Goal: Task Accomplishment & Management: Complete application form

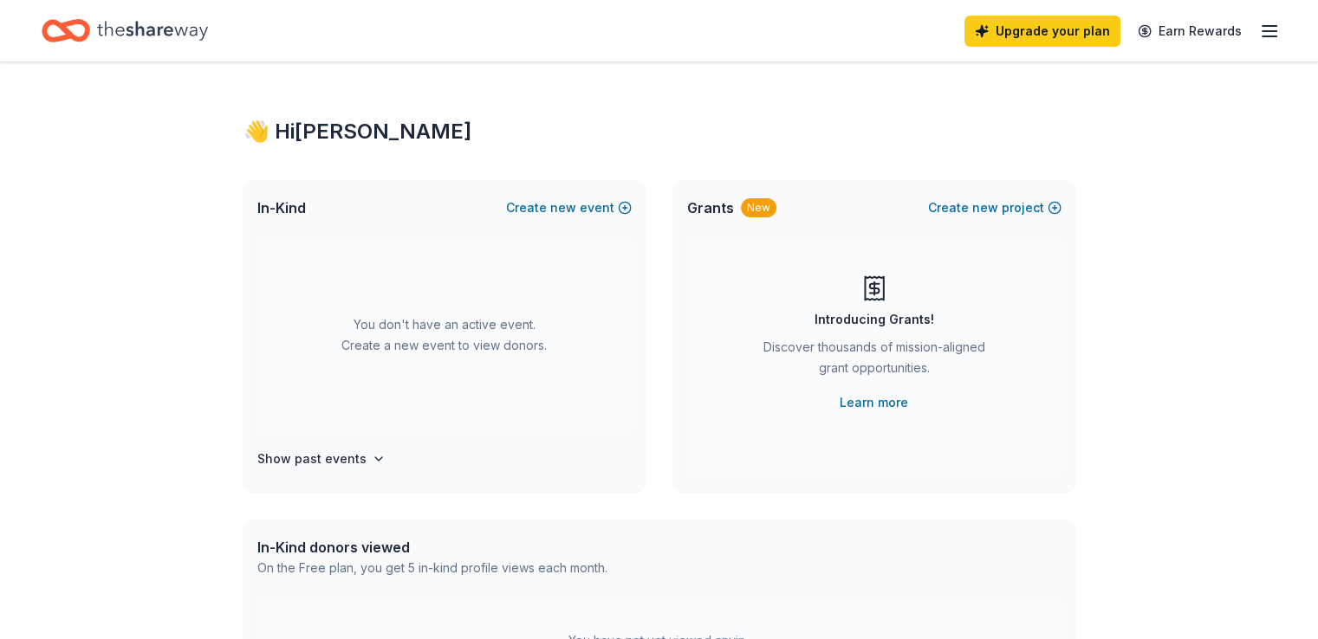
click at [1259, 28] on icon "button" at bounding box center [1269, 31] width 21 height 21
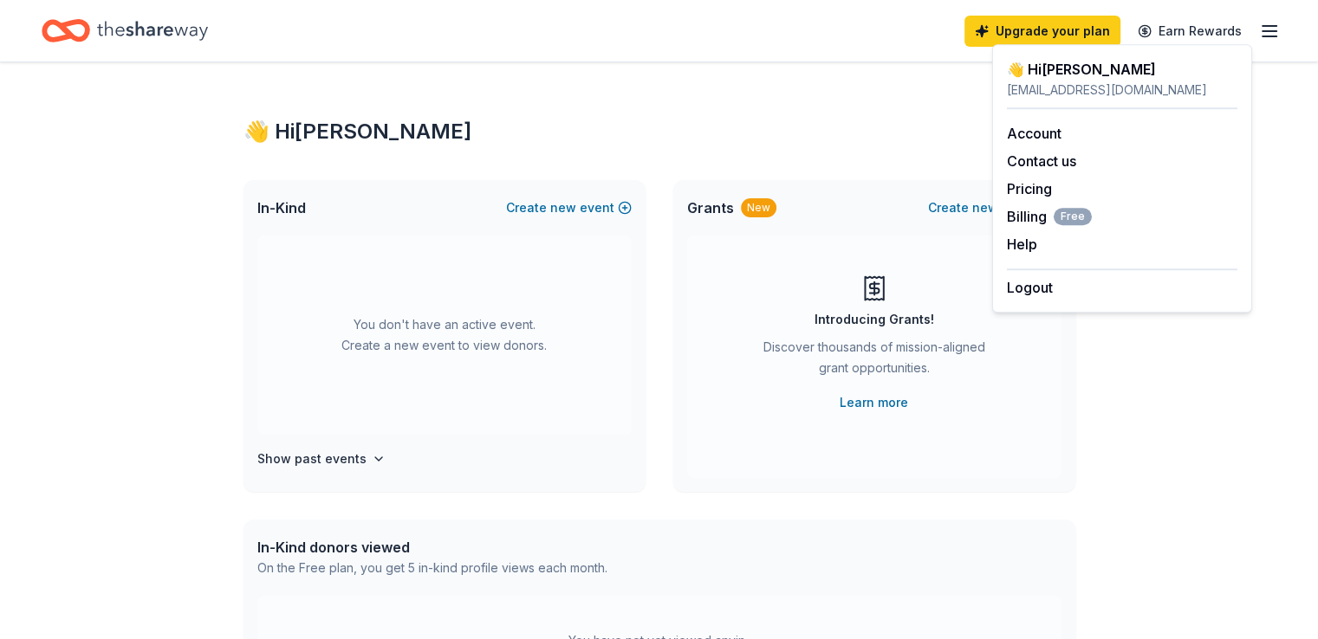
click at [88, 39] on icon "Home" at bounding box center [74, 30] width 27 height 17
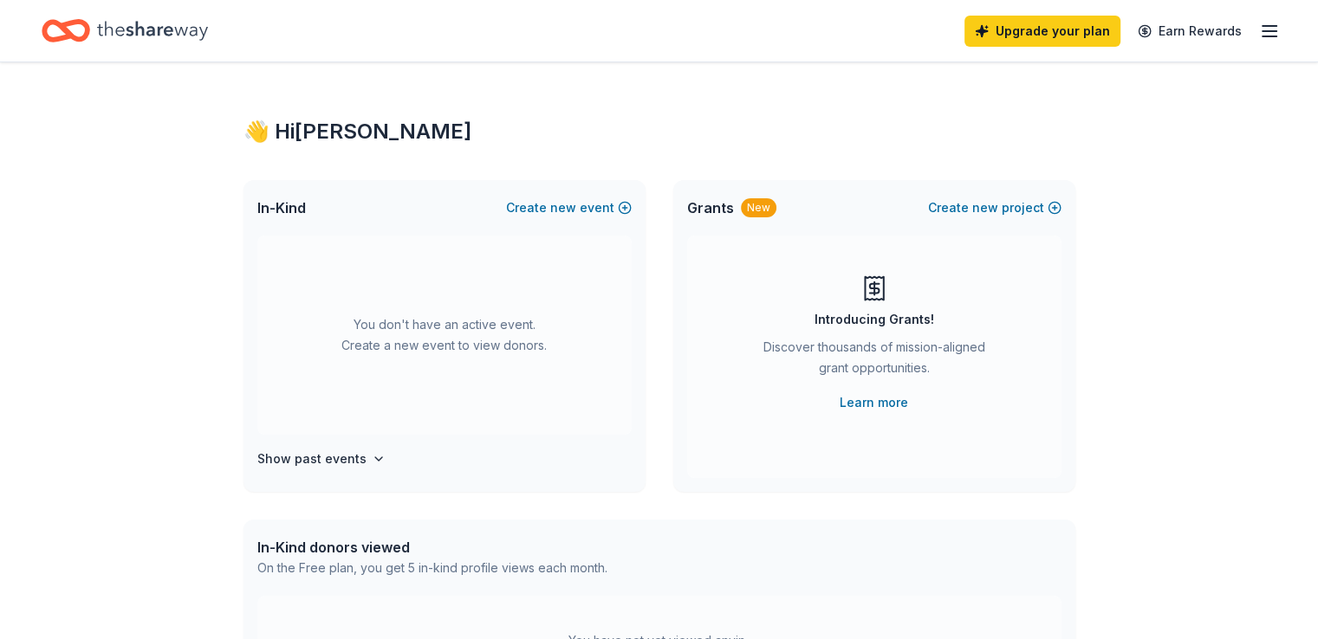
click at [1259, 29] on icon "button" at bounding box center [1269, 31] width 21 height 21
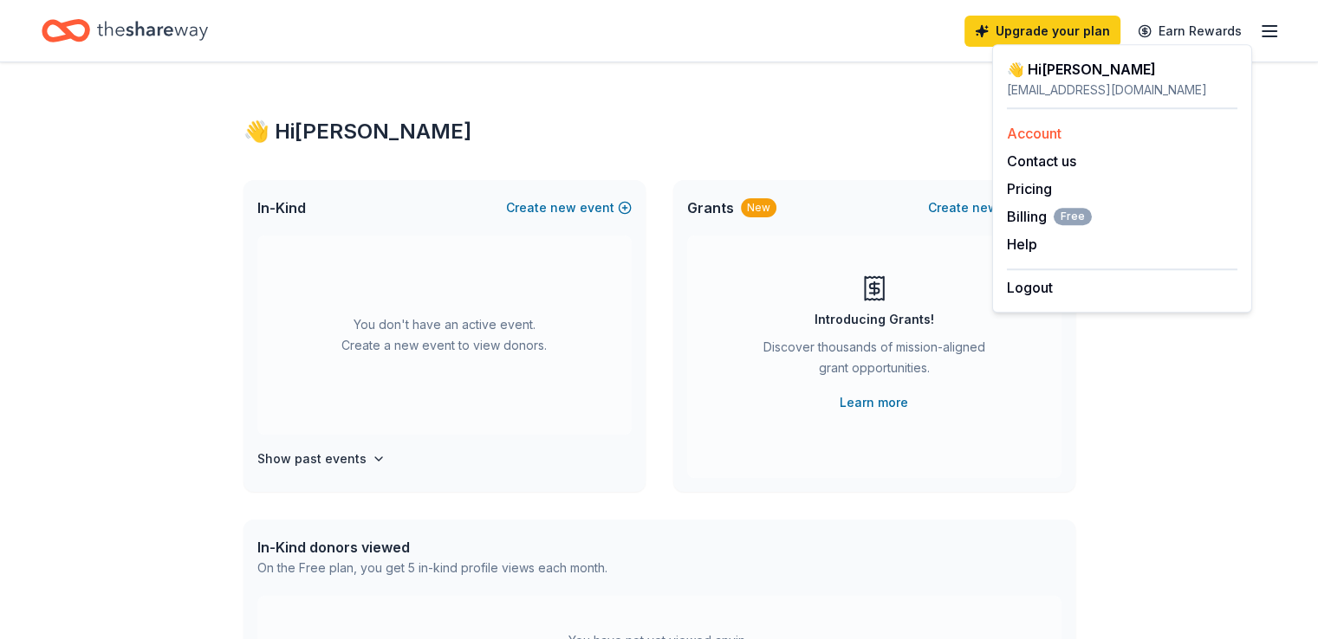
click at [1037, 133] on link "Account" at bounding box center [1034, 133] width 55 height 17
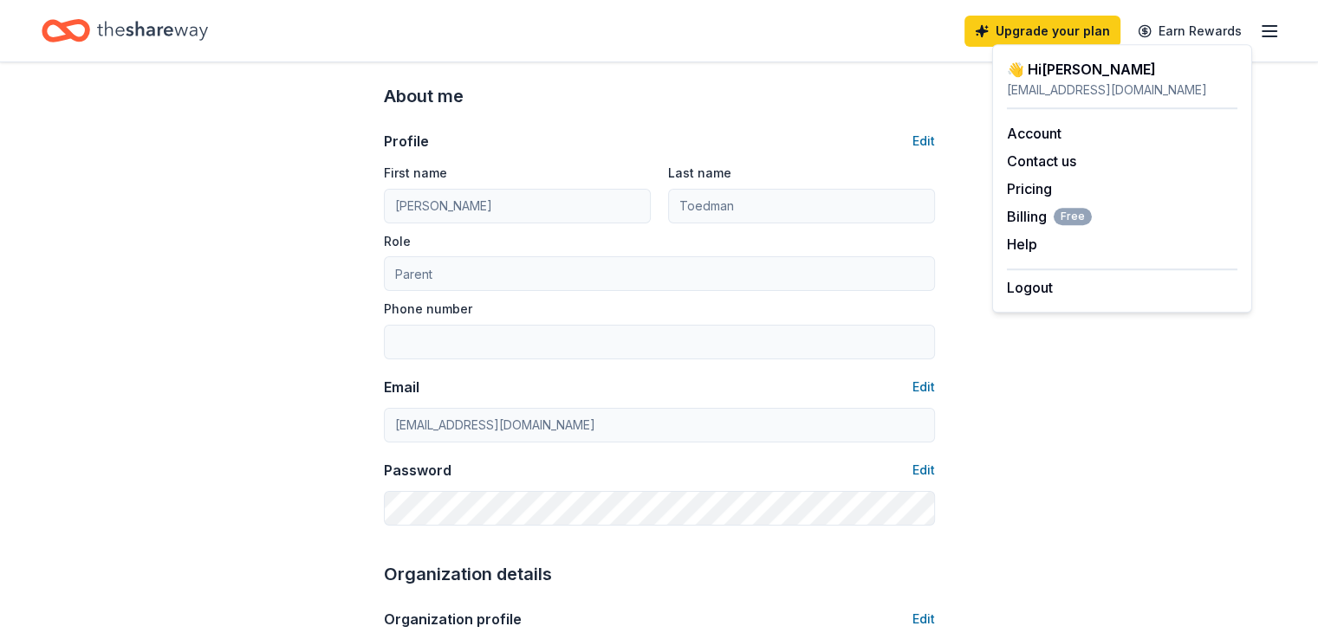
scroll to position [173, 0]
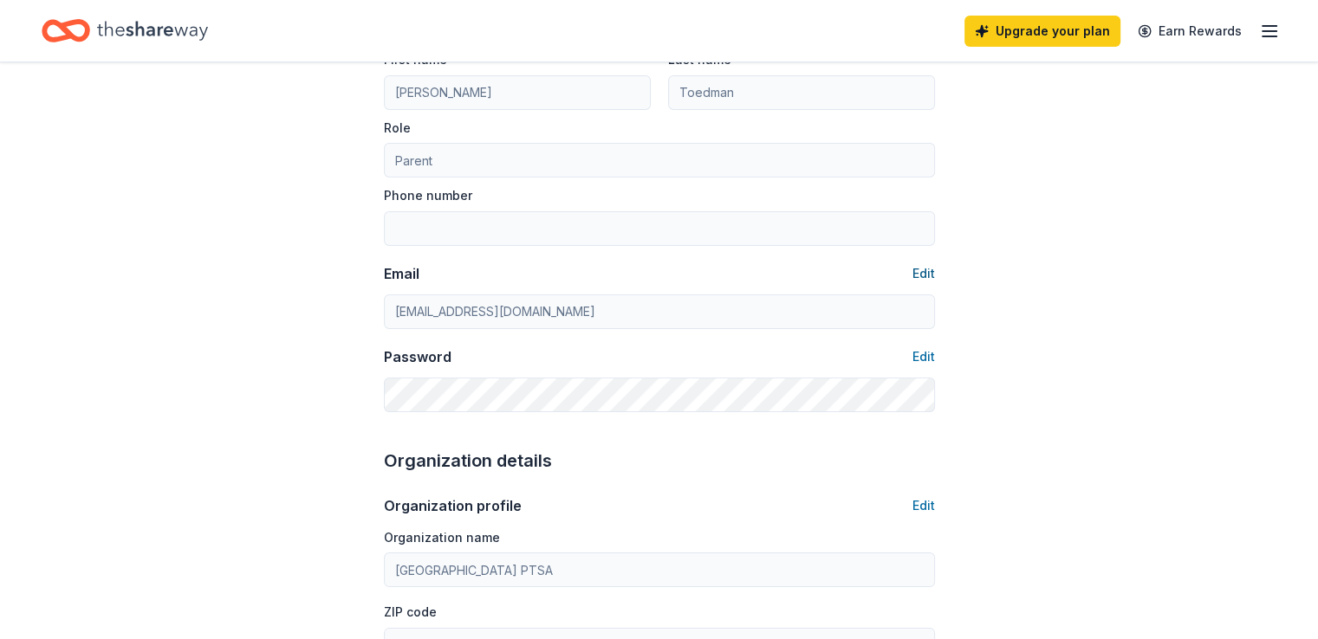
click at [918, 273] on button "Edit" at bounding box center [923, 273] width 23 height 21
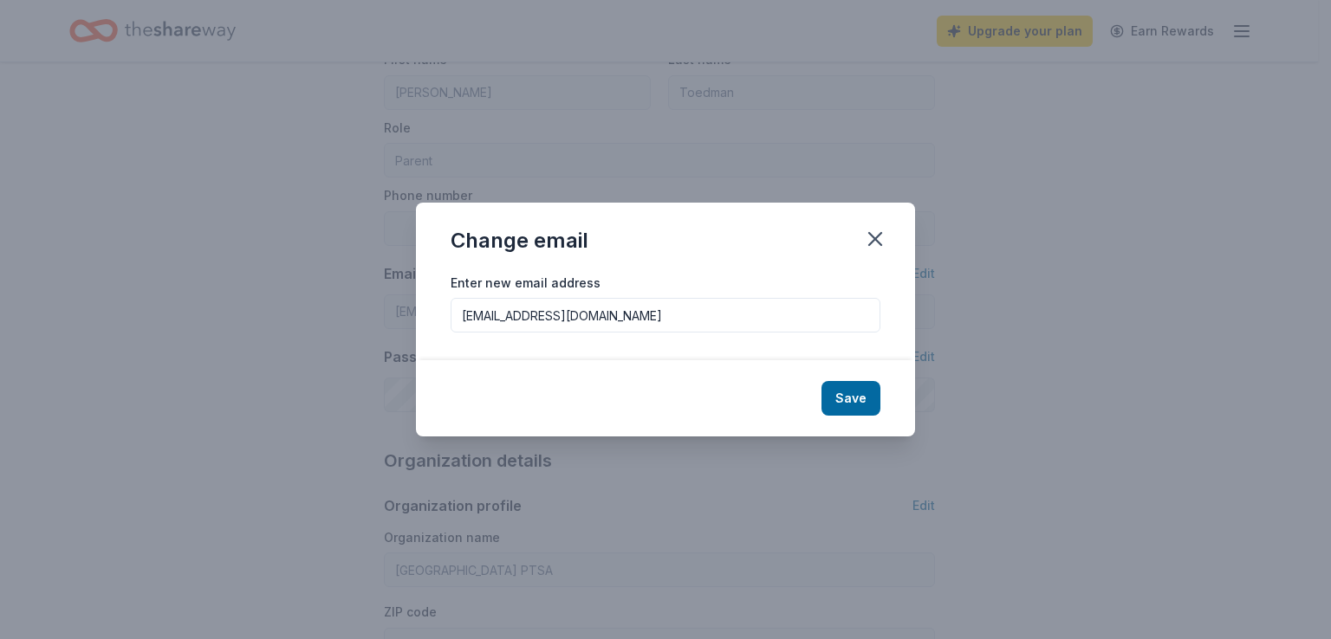
drag, startPoint x: 645, startPoint y: 316, endPoint x: 430, endPoint y: 319, distance: 214.9
click at [439, 328] on div "Enter new email address [EMAIL_ADDRESS][DOMAIN_NAME]" at bounding box center [665, 316] width 499 height 89
type input "[PERSON_NAME][EMAIL_ADDRESS][DOMAIN_NAME]"
click at [847, 401] on button "Save" at bounding box center [850, 398] width 59 height 35
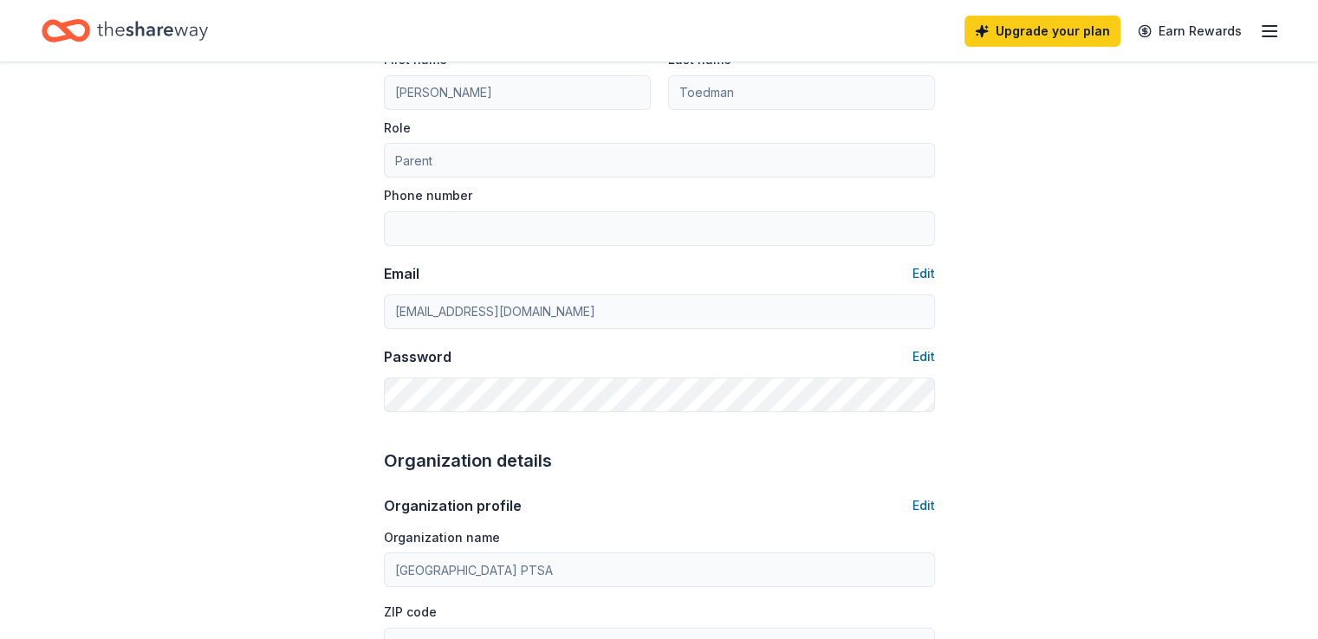
type input "[PERSON_NAME][EMAIL_ADDRESS][DOMAIN_NAME]"
click at [917, 358] on button "Edit" at bounding box center [923, 357] width 23 height 21
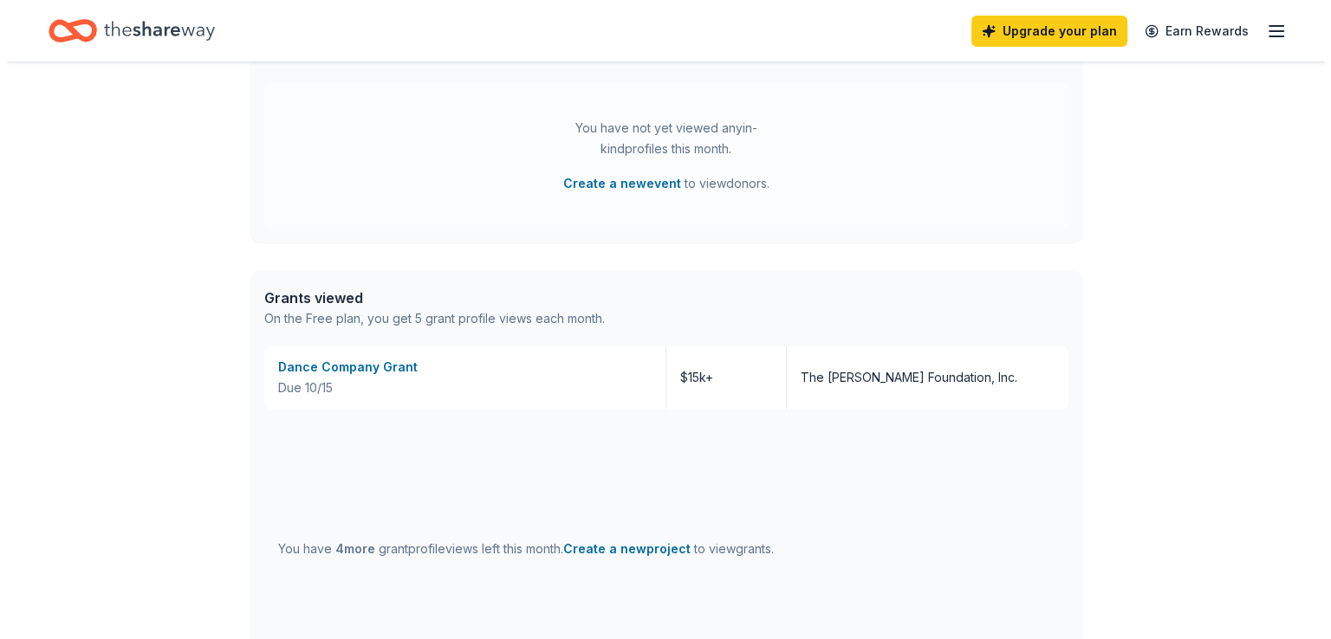
scroll to position [520, 0]
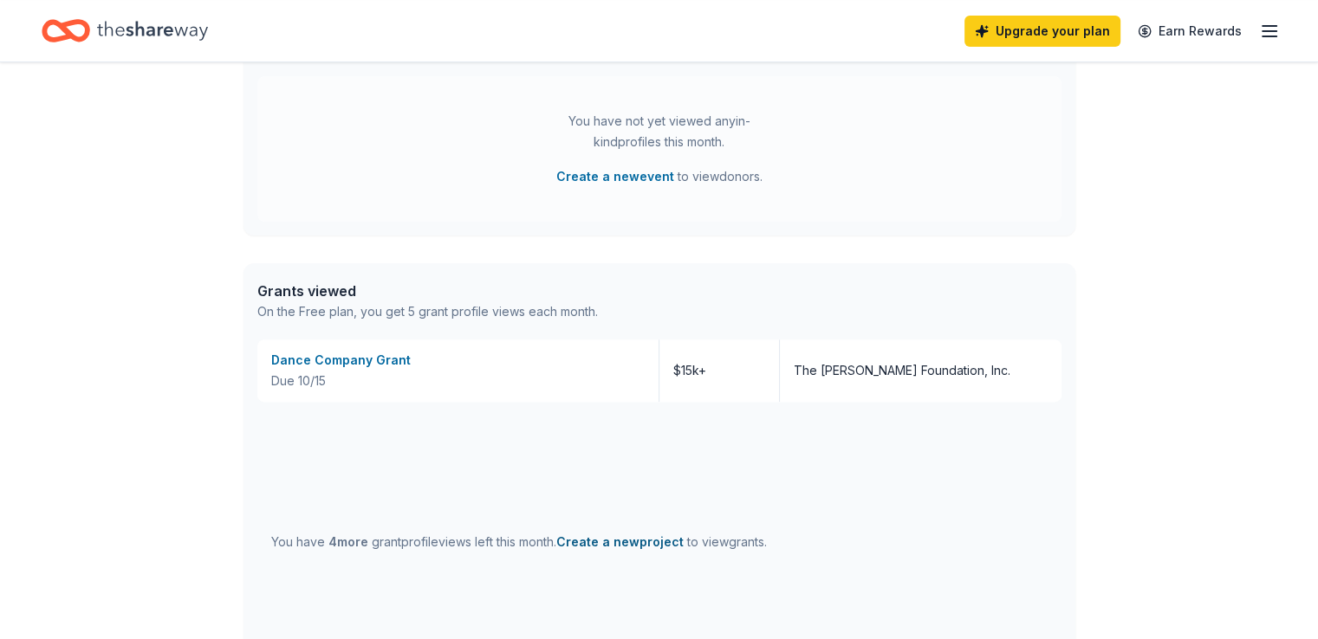
click at [628, 545] on button "Create a new project" at bounding box center [619, 542] width 127 height 21
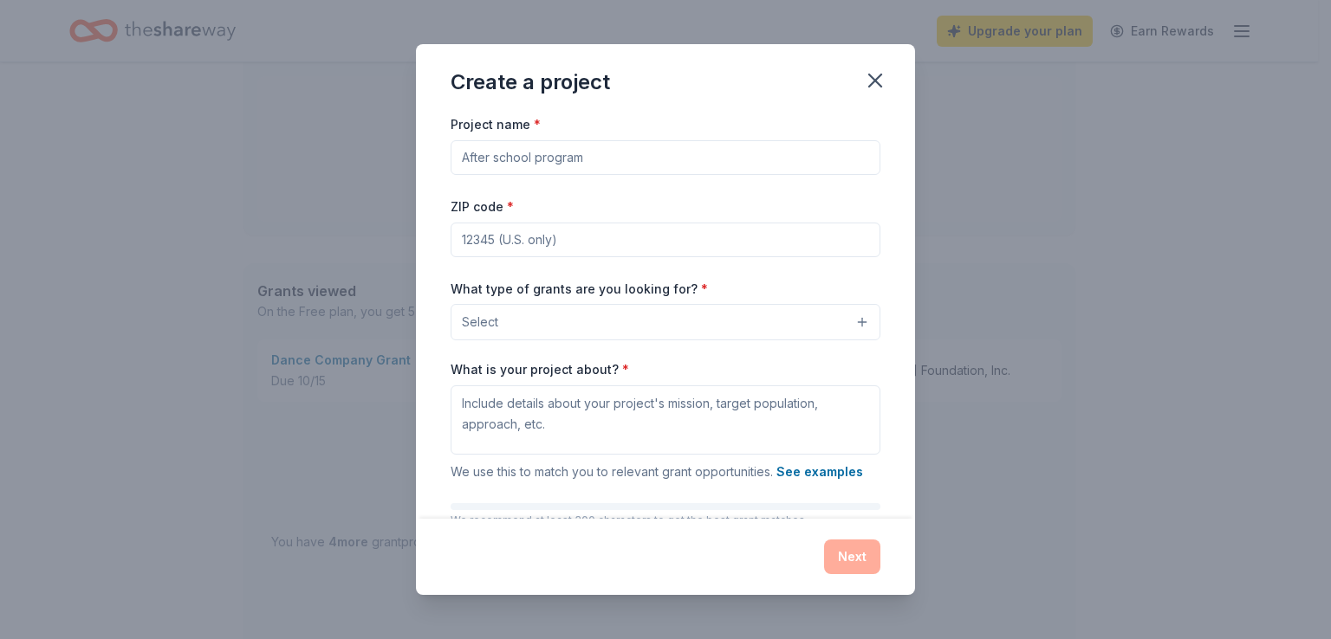
click at [579, 157] on input "Project name *" at bounding box center [666, 157] width 430 height 35
type input "Nutcracker Ballet Production"
type input "94502"
click at [851, 323] on button "Select" at bounding box center [666, 322] width 430 height 36
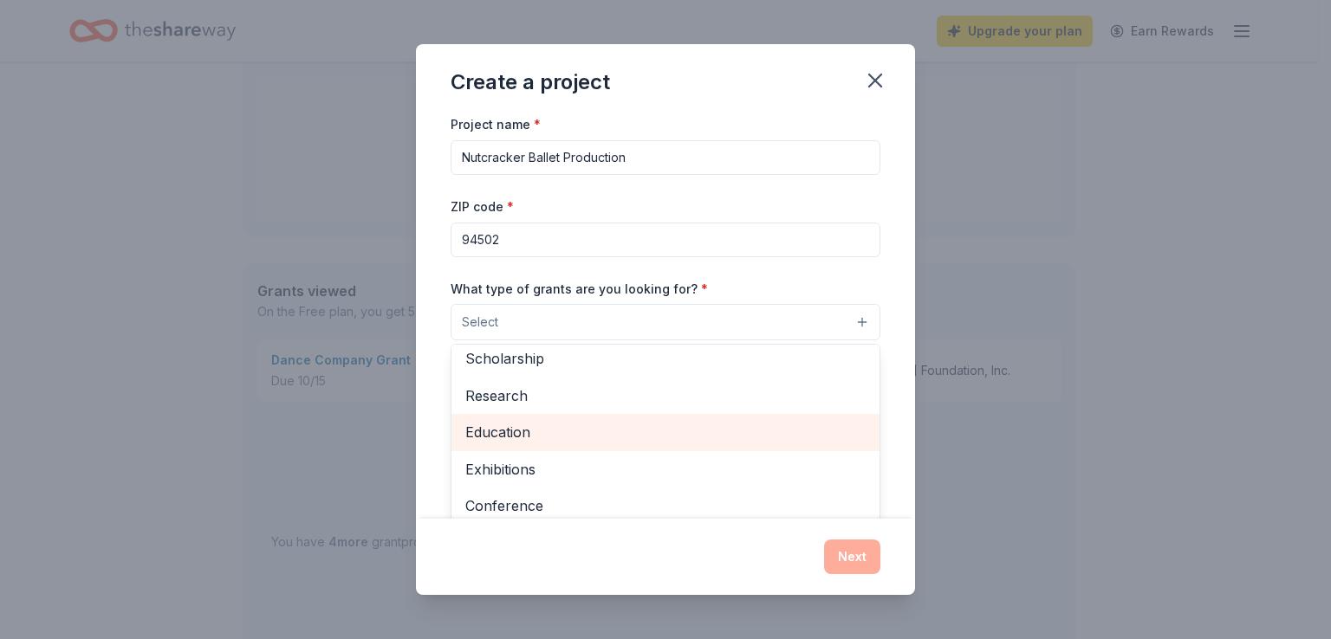
scroll to position [0, 0]
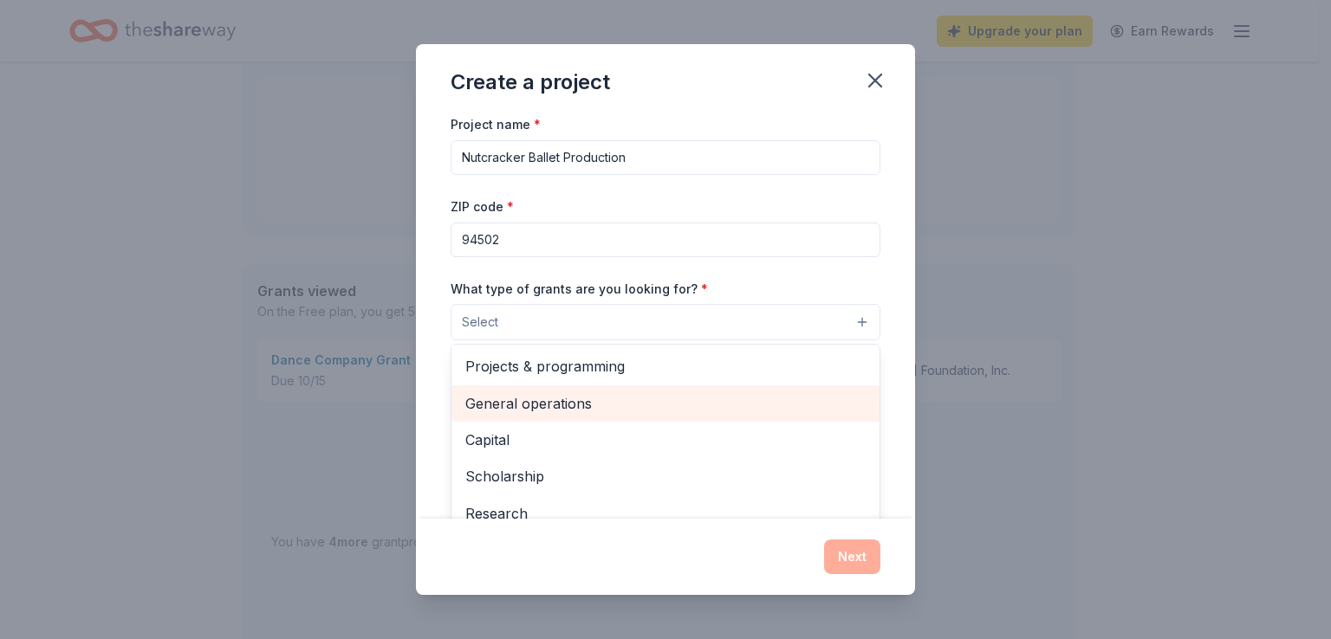
click at [575, 399] on span "General operations" at bounding box center [665, 403] width 400 height 23
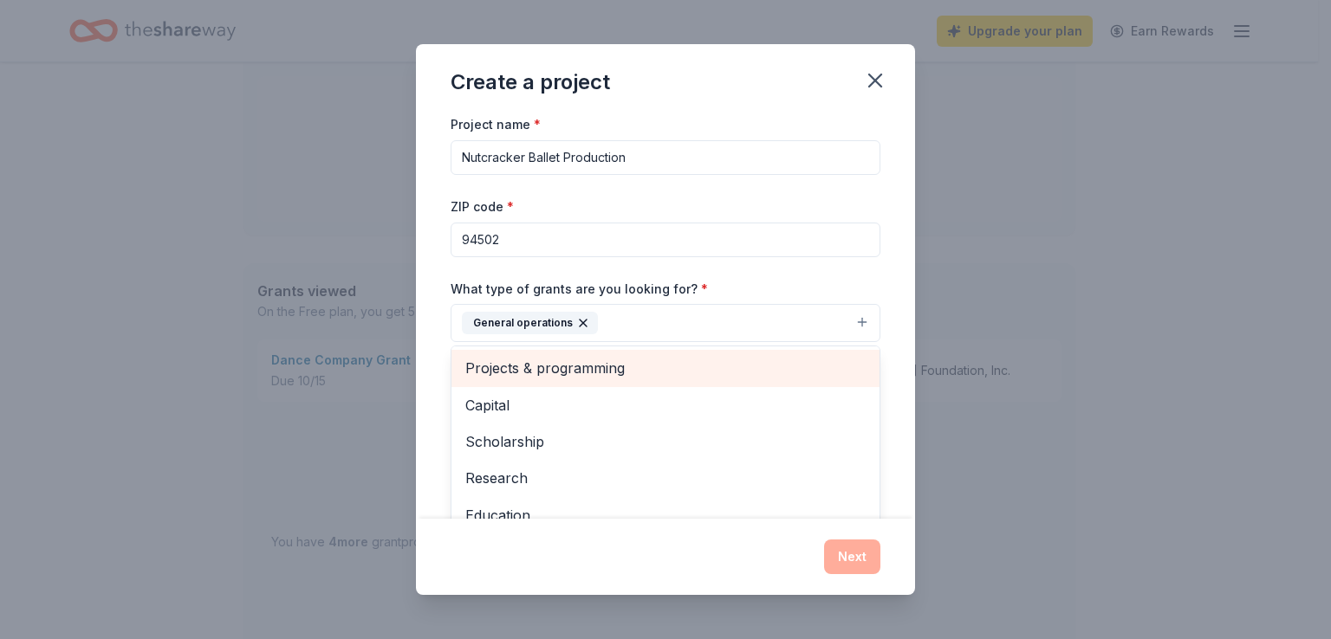
click at [601, 373] on span "Projects & programming" at bounding box center [665, 368] width 400 height 23
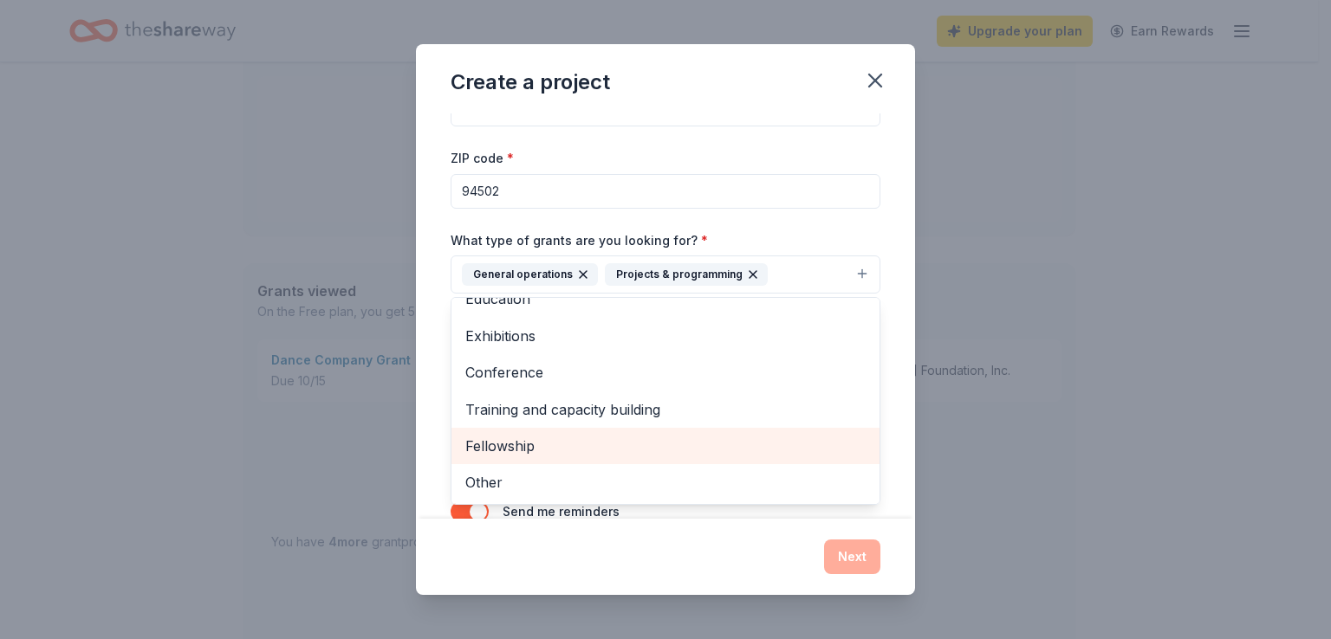
scroll to position [87, 0]
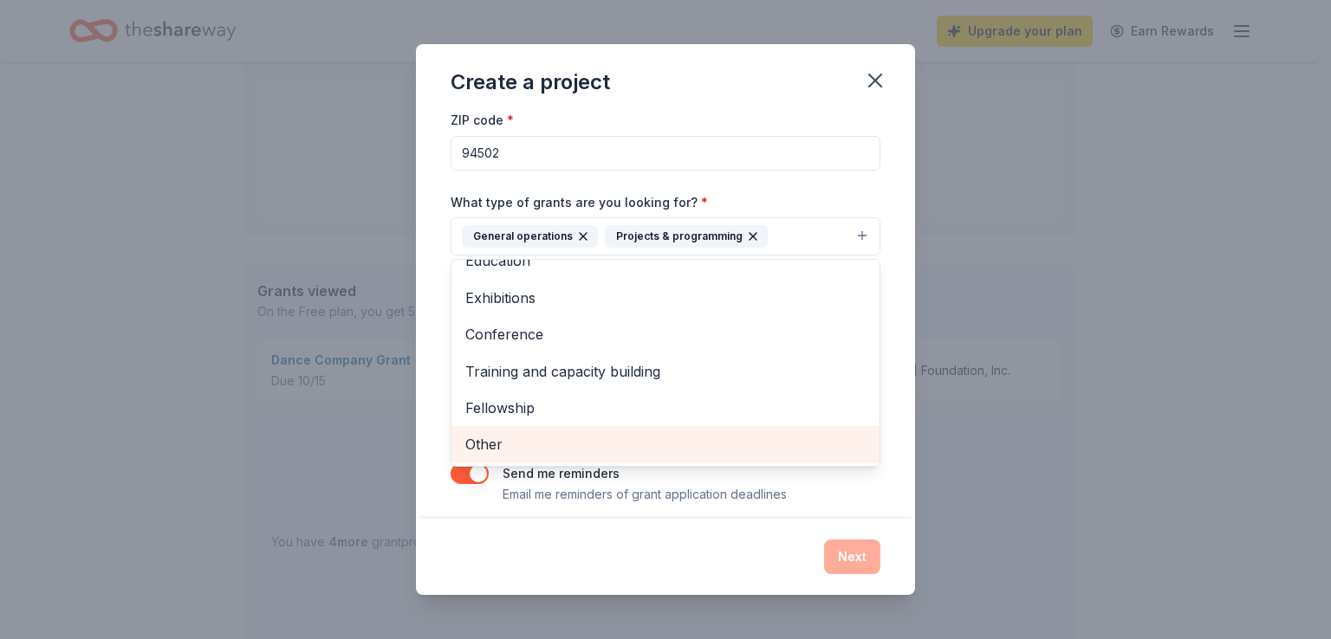
click at [581, 448] on span "Other" at bounding box center [665, 444] width 400 height 23
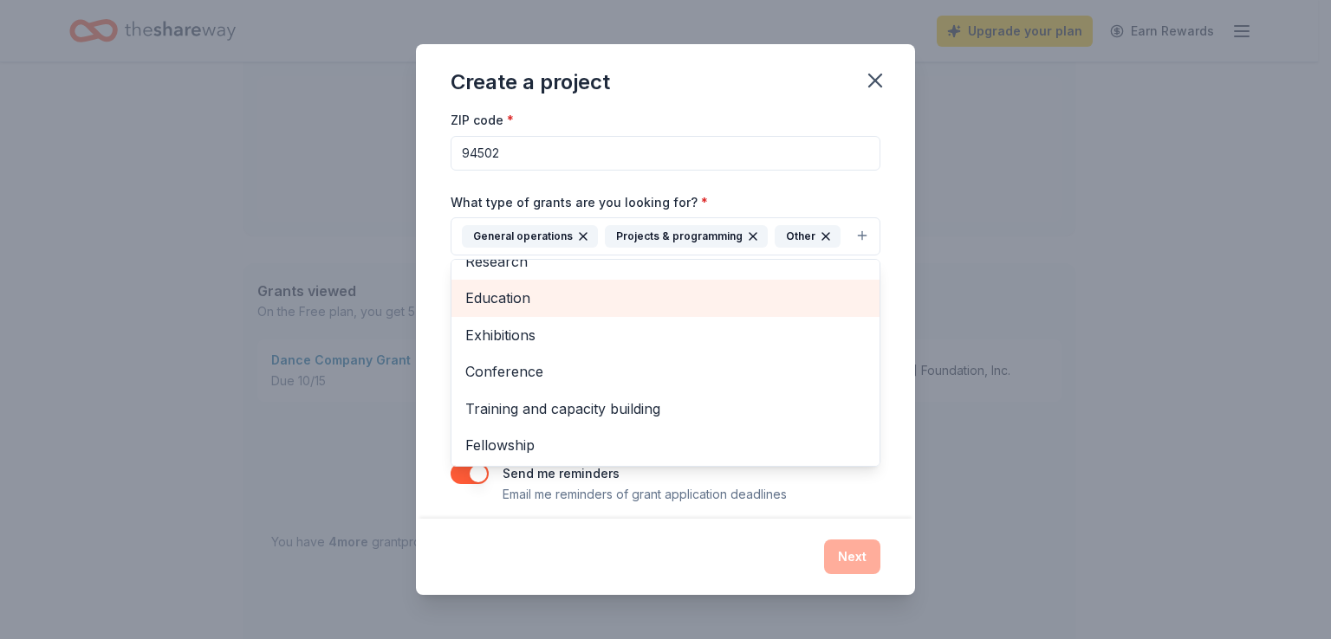
click at [534, 305] on span "Education" at bounding box center [665, 298] width 400 height 23
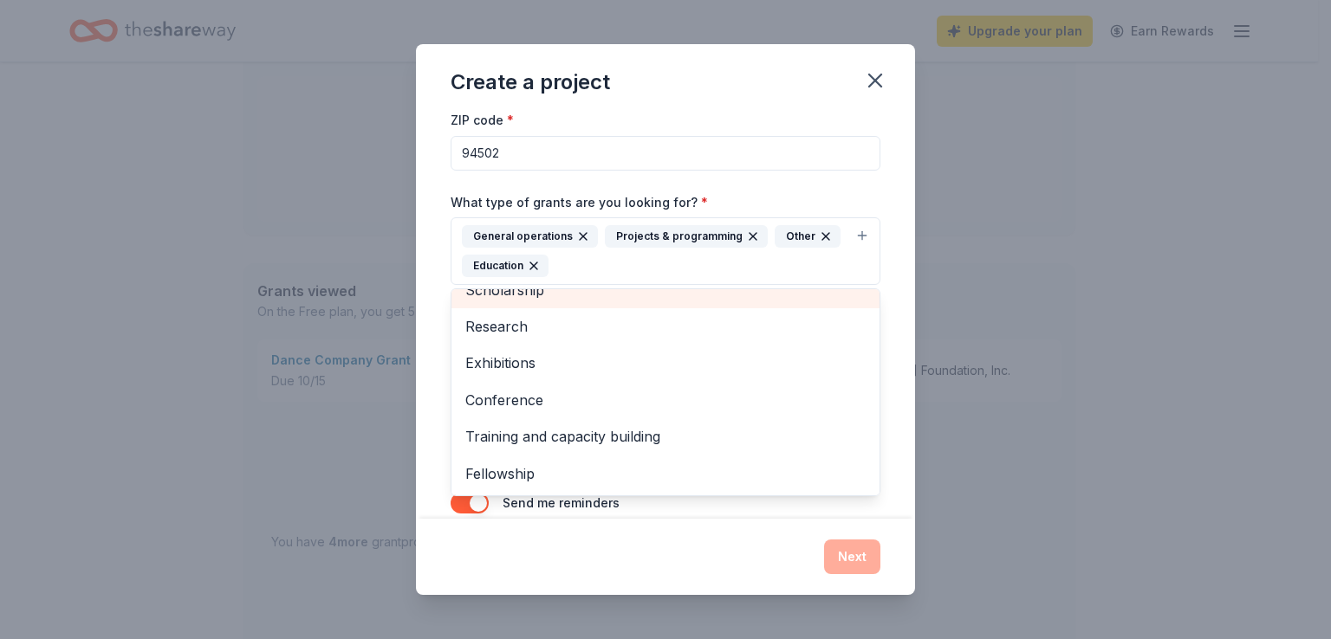
scroll to position [57, 0]
click at [432, 345] on div "Project name * Nutcracker Ballet Production ZIP code * 94502 What type of grant…" at bounding box center [665, 316] width 499 height 405
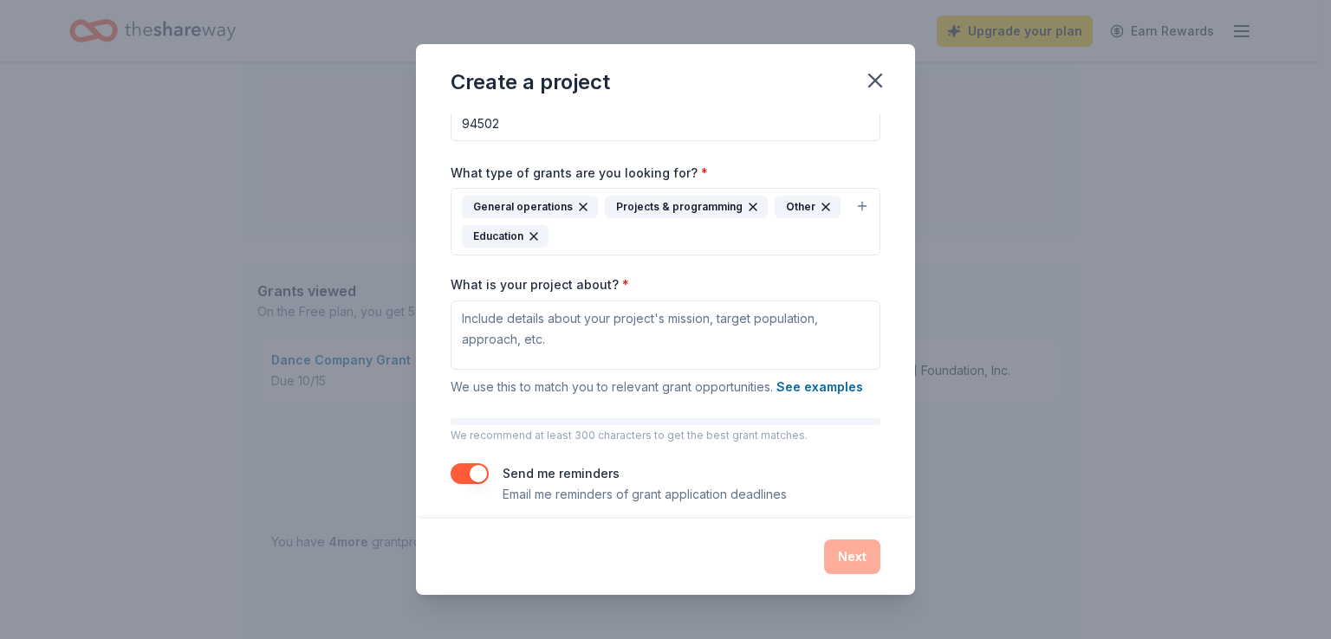
scroll to position [129, 0]
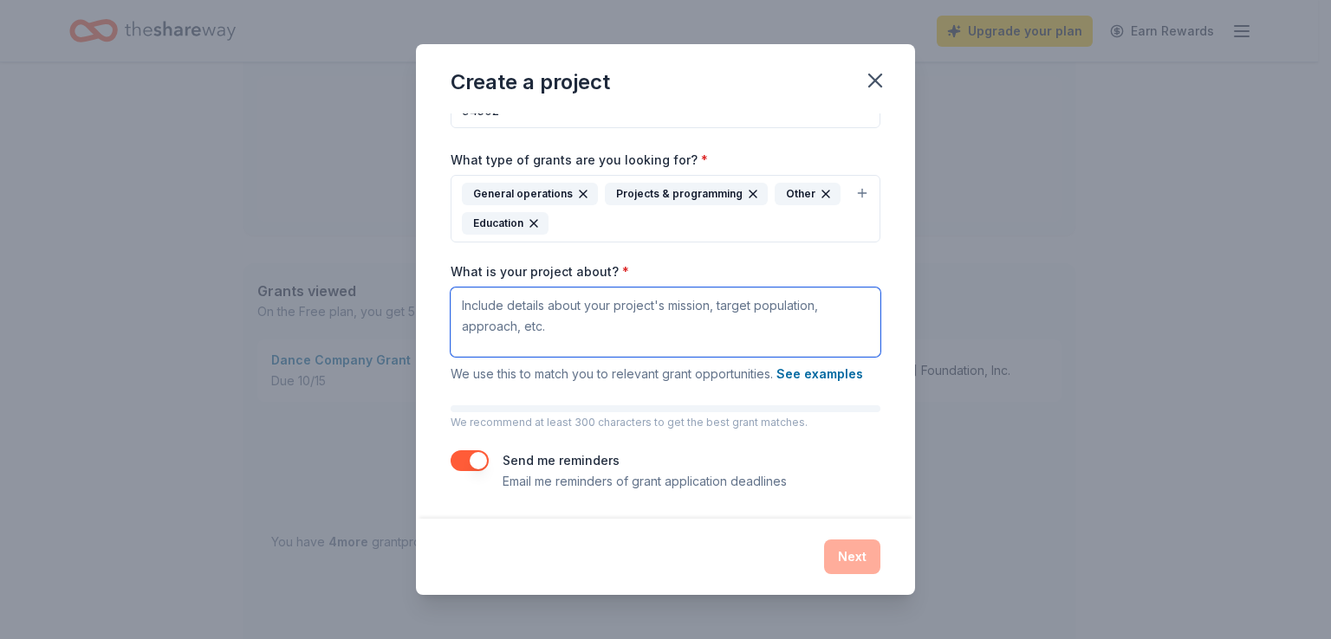
click at [496, 318] on textarea "What is your project about? *" at bounding box center [666, 322] width 430 height 69
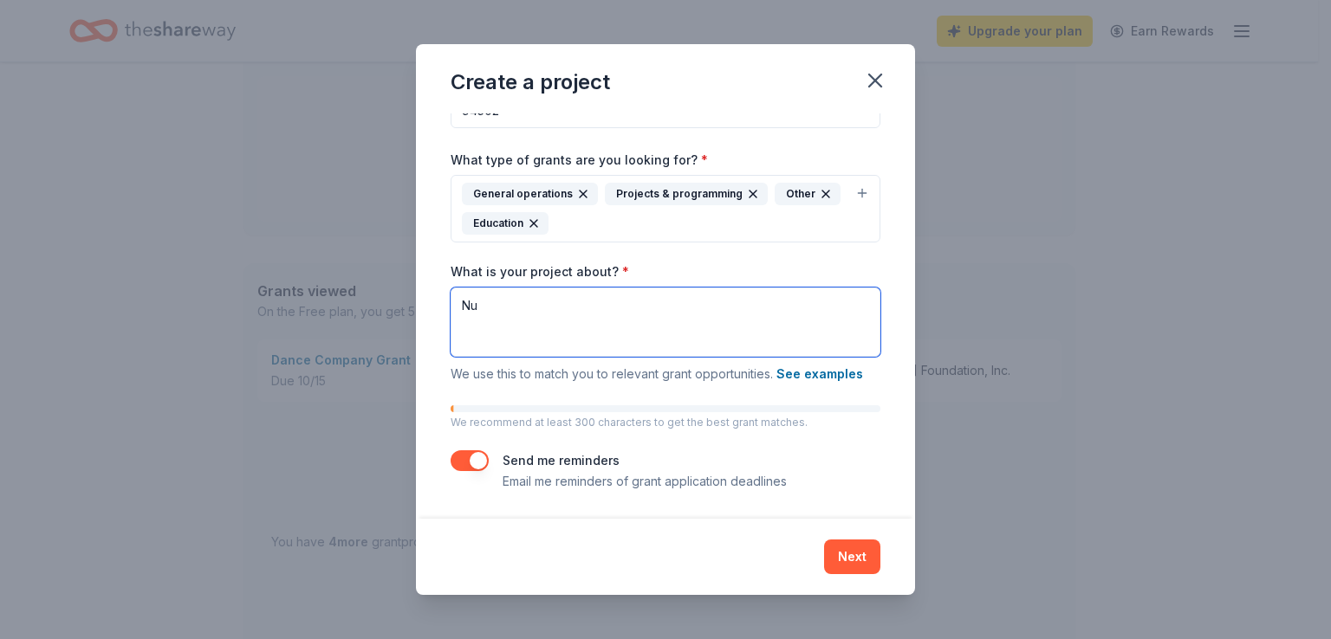
type textarea "N"
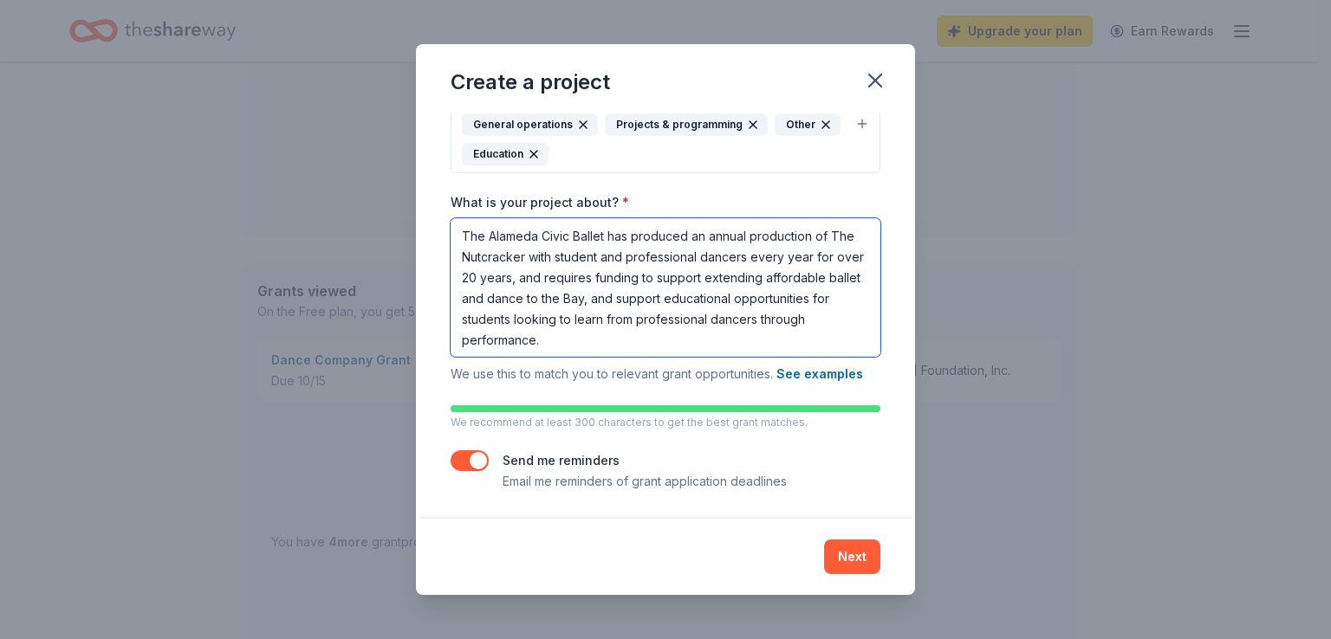
scroll to position [1, 0]
type textarea "The Alameda Civic Ballet has produced an annual production of The Nutcracker wi…"
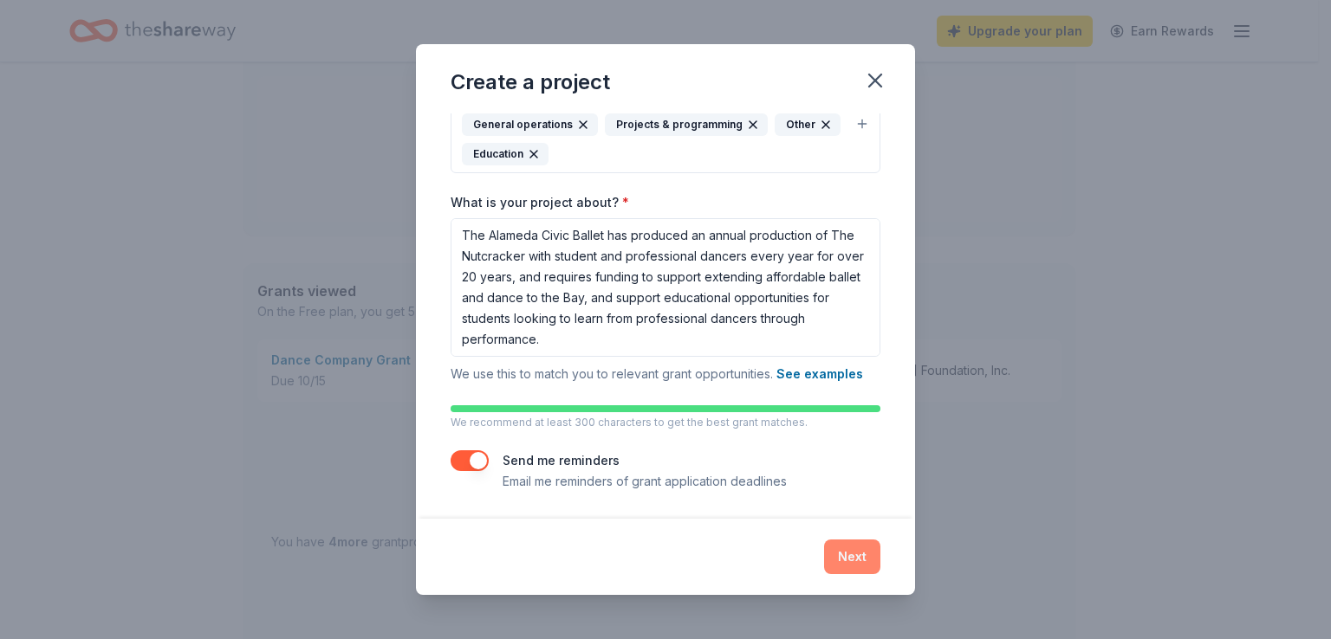
click at [846, 548] on button "Next" at bounding box center [852, 557] width 56 height 35
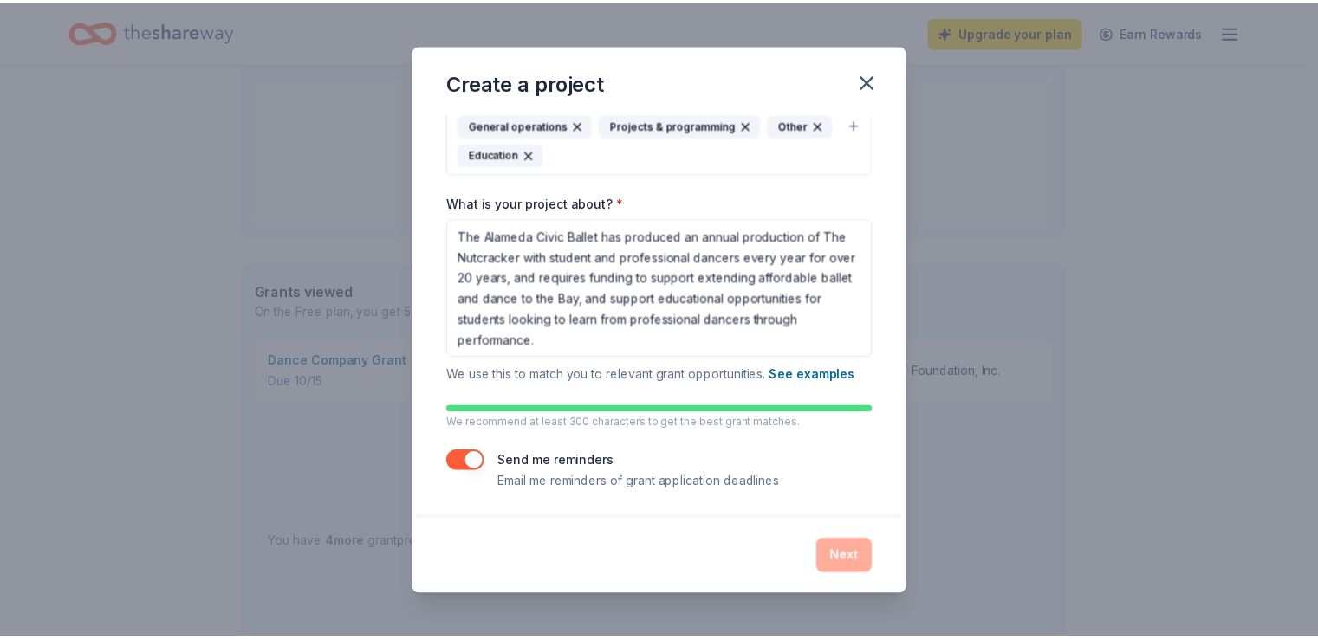
scroll to position [0, 0]
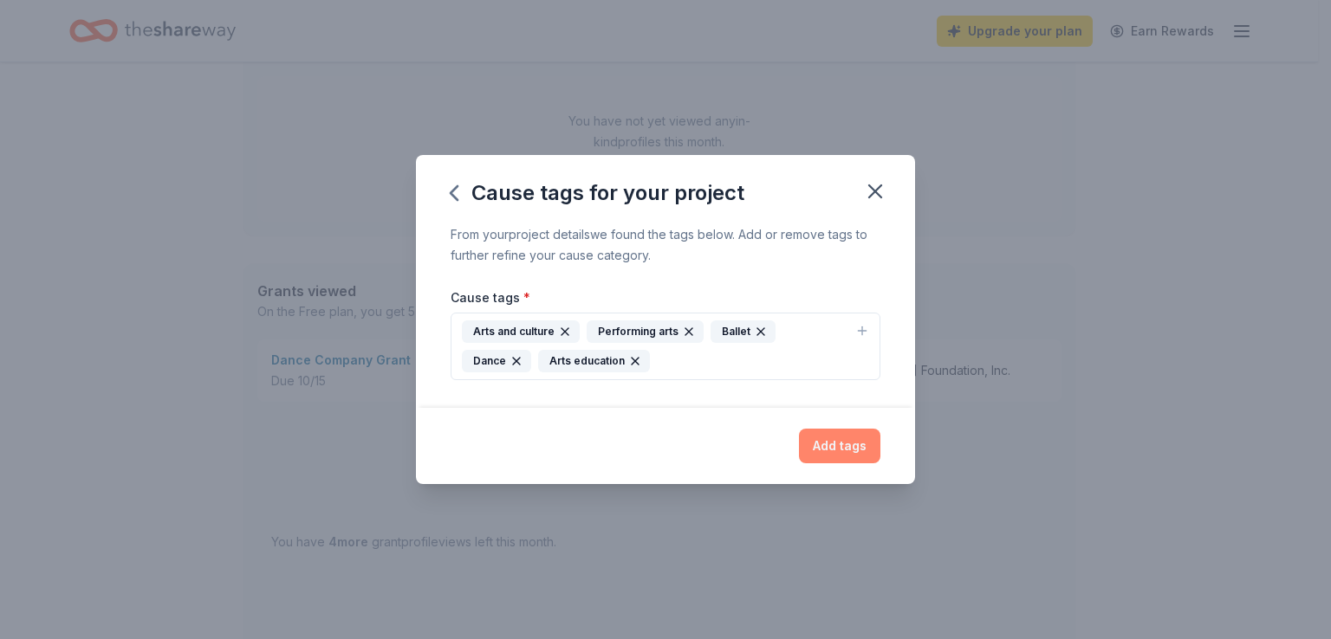
click at [834, 448] on button "Add tags" at bounding box center [839, 446] width 81 height 35
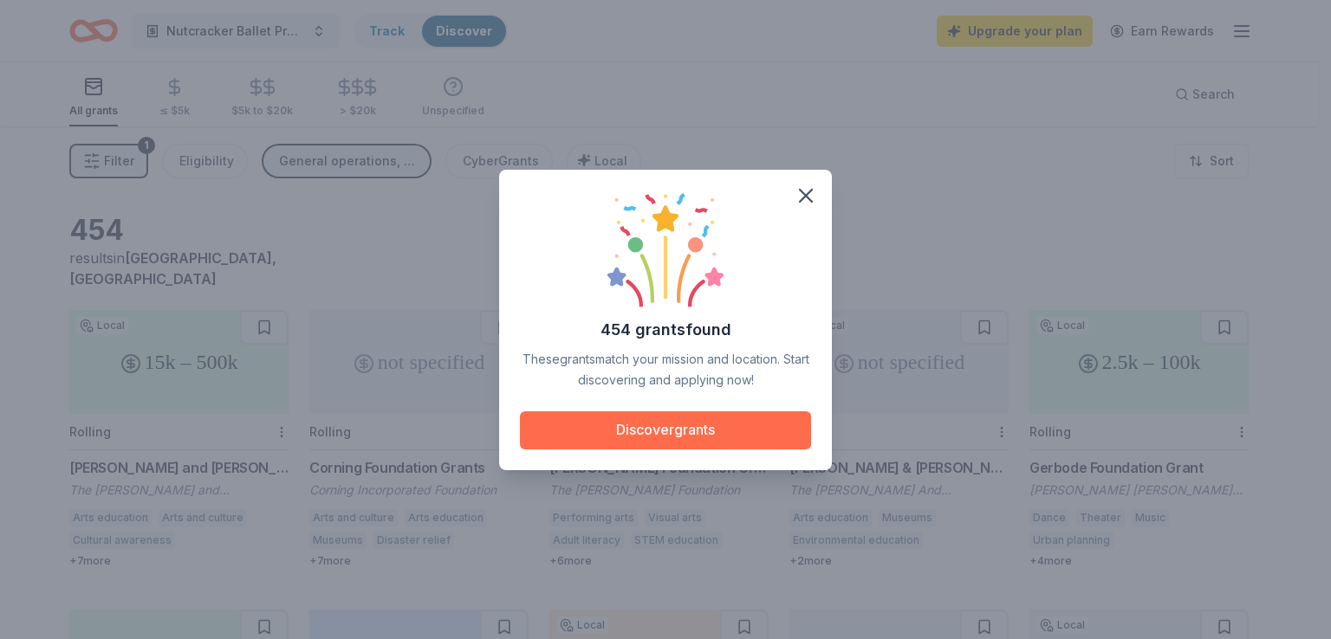
click at [733, 431] on button "Discover grants" at bounding box center [665, 431] width 291 height 38
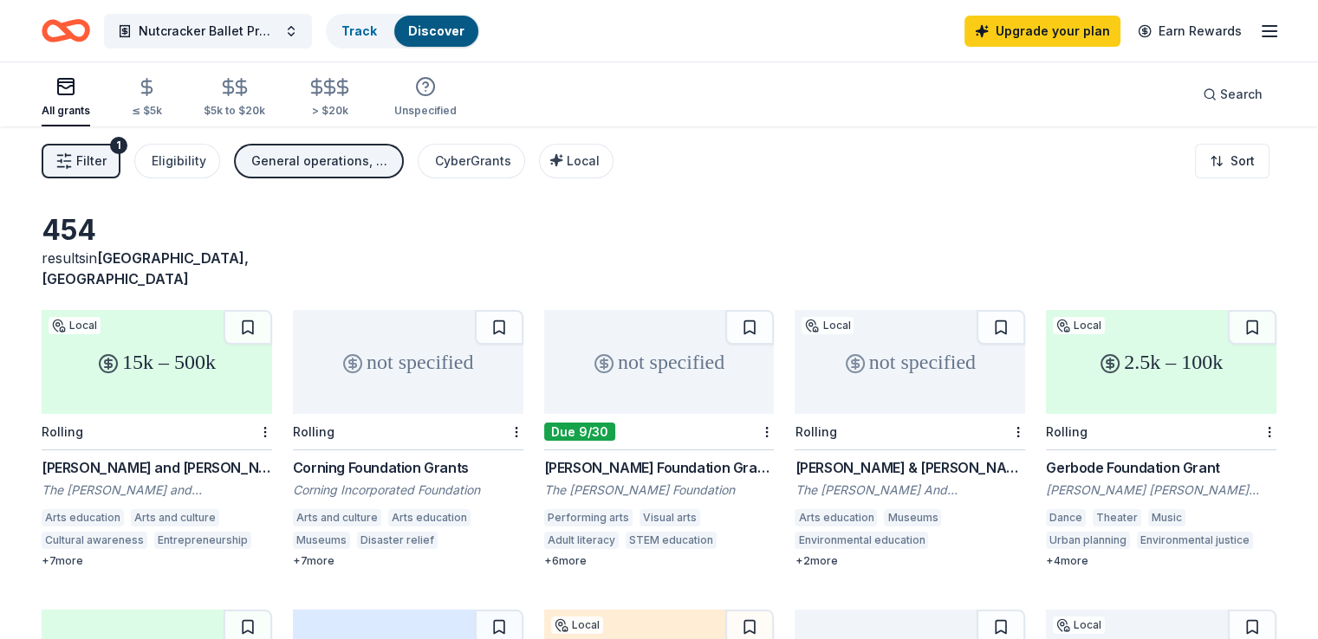
click at [107, 160] on span "Filter" at bounding box center [91, 161] width 30 height 21
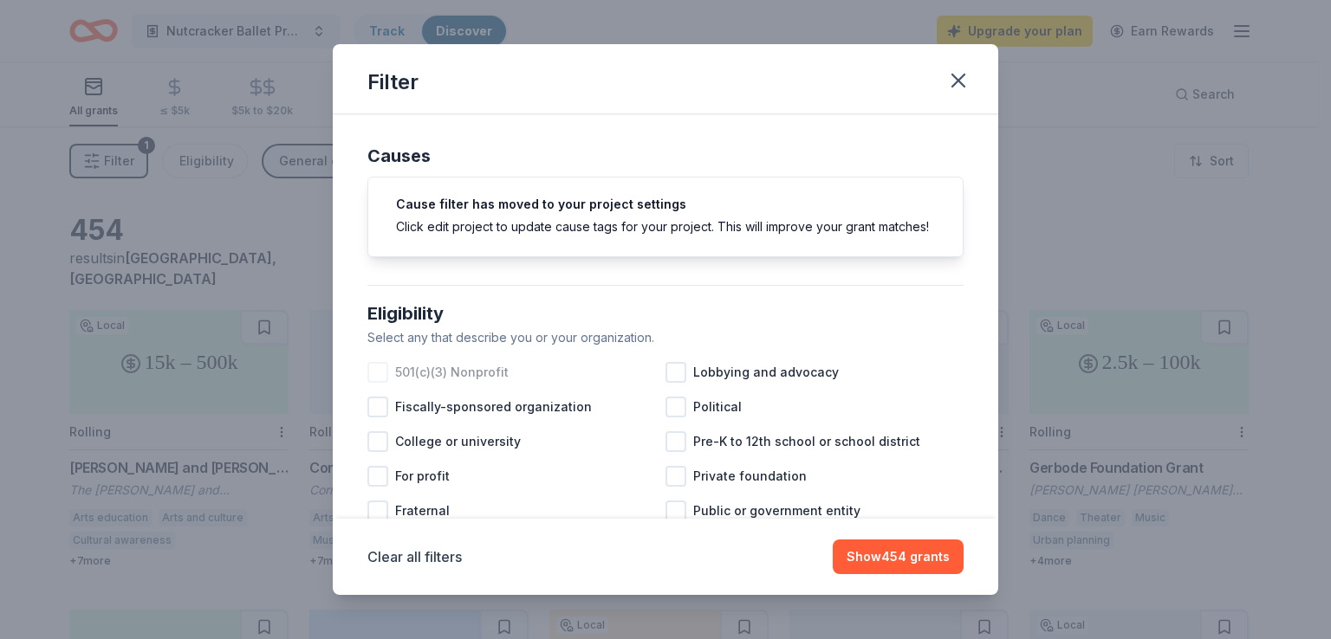
click at [370, 383] on div at bounding box center [377, 372] width 21 height 21
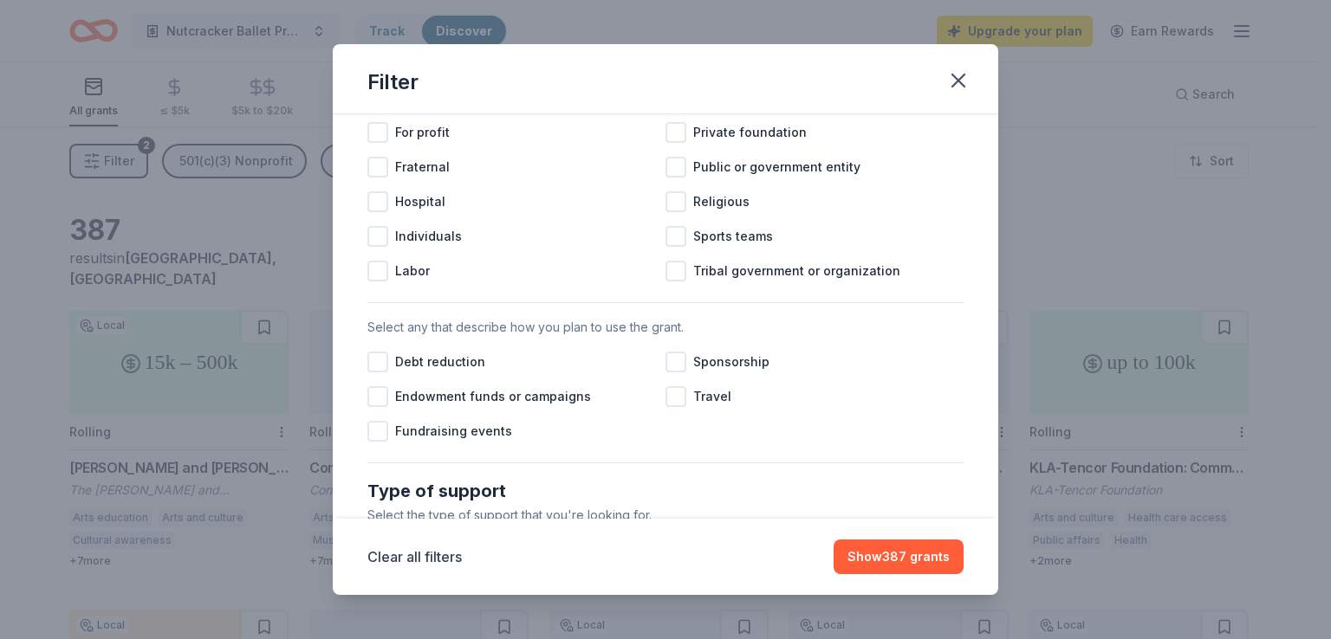
scroll to position [347, 0]
